Goal: Task Accomplishment & Management: Use online tool/utility

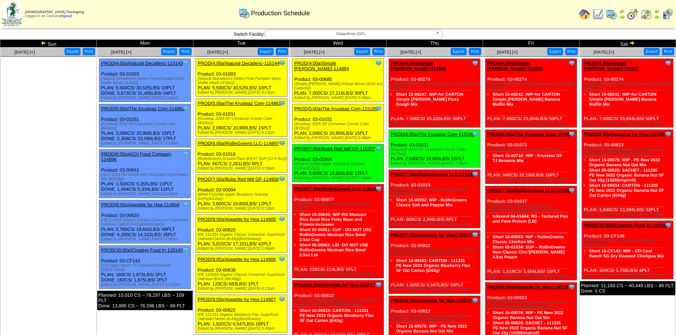
drag, startPoint x: 135, startPoint y: 84, endPoint x: 117, endPoint y: 72, distance: 21.8
click at [117, 72] on div "Clone Item PROD(4:00a)Natural Decadenc-115143 Natural Decadence, LLC ScheduleID…" at bounding box center [145, 80] width 92 height 43
drag, startPoint x: 137, startPoint y: 83, endPoint x: 101, endPoint y: 78, distance: 36.2
click at [101, 78] on div "Clone Item PROD(4:00a)Natural Decadenc-115143 Natural Decadence, LLC ScheduleID…" at bounding box center [145, 80] width 92 height 43
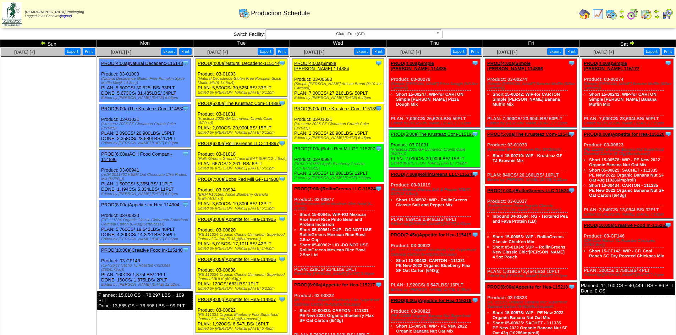
copy div "(Natural Decadence Gluten Free Pumpkin Spice Muffin Mix(6-14.8oz)"
click at [71, 169] on td "[DATE] [+] Print Export" at bounding box center [48, 304] width 97 height 513
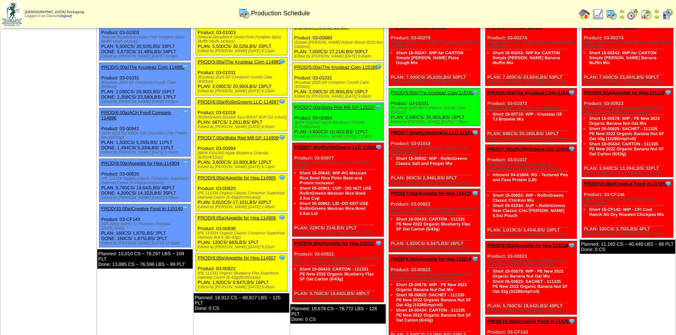
scroll to position [35, 0]
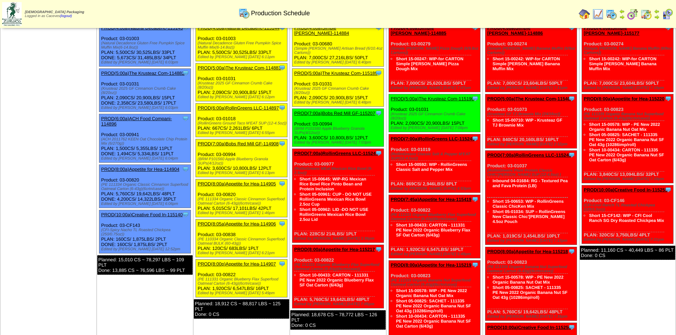
drag, startPoint x: 163, startPoint y: 185, endPoint x: 101, endPoint y: 179, distance: 62.4
click at [101, 179] on div "Clone Item PROD(8:00a)Appetite for Hea-114904 Appetite for Healthy Living Sched…" at bounding box center [145, 186] width 92 height 43
copy div "(PE 111334 Organic Classic Cinnamon Superfood Oatmeal Carton (6-43g)(6crtn/case)"
